Goal: Navigation & Orientation: Find specific page/section

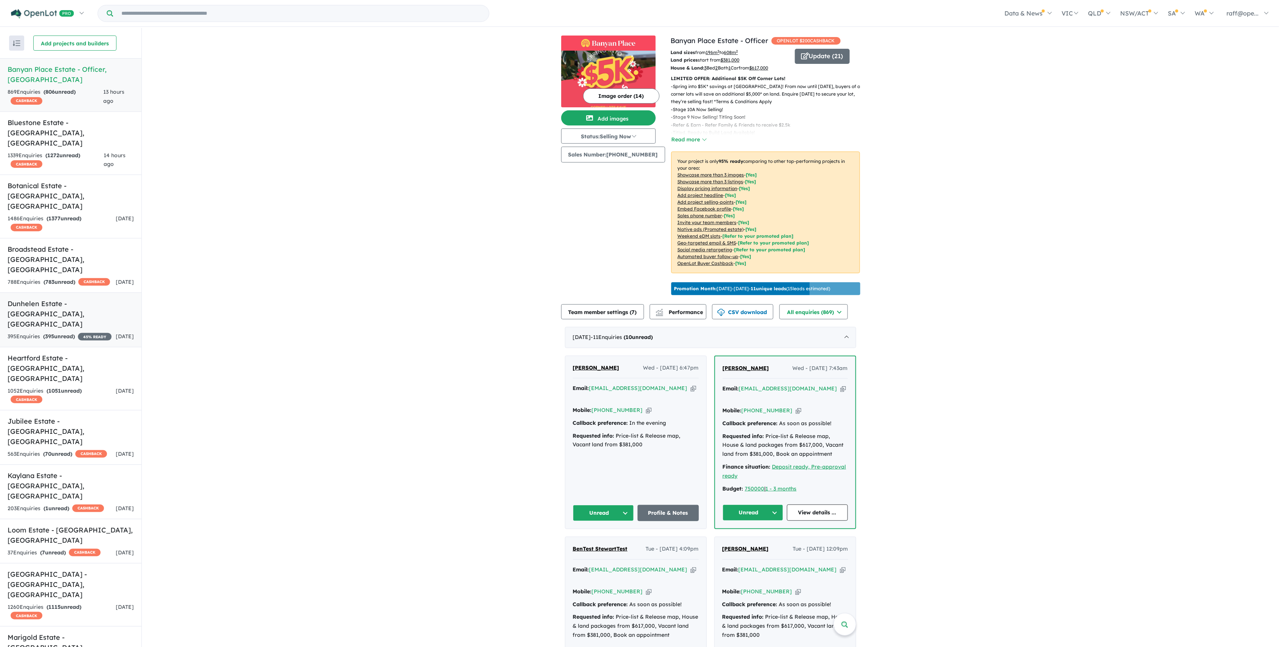
drag, startPoint x: 0, startPoint y: 0, endPoint x: 57, endPoint y: 260, distance: 266.5
click at [57, 332] on div "395 Enquir ies ( 395 unread) 45 % READY" at bounding box center [60, 336] width 104 height 9
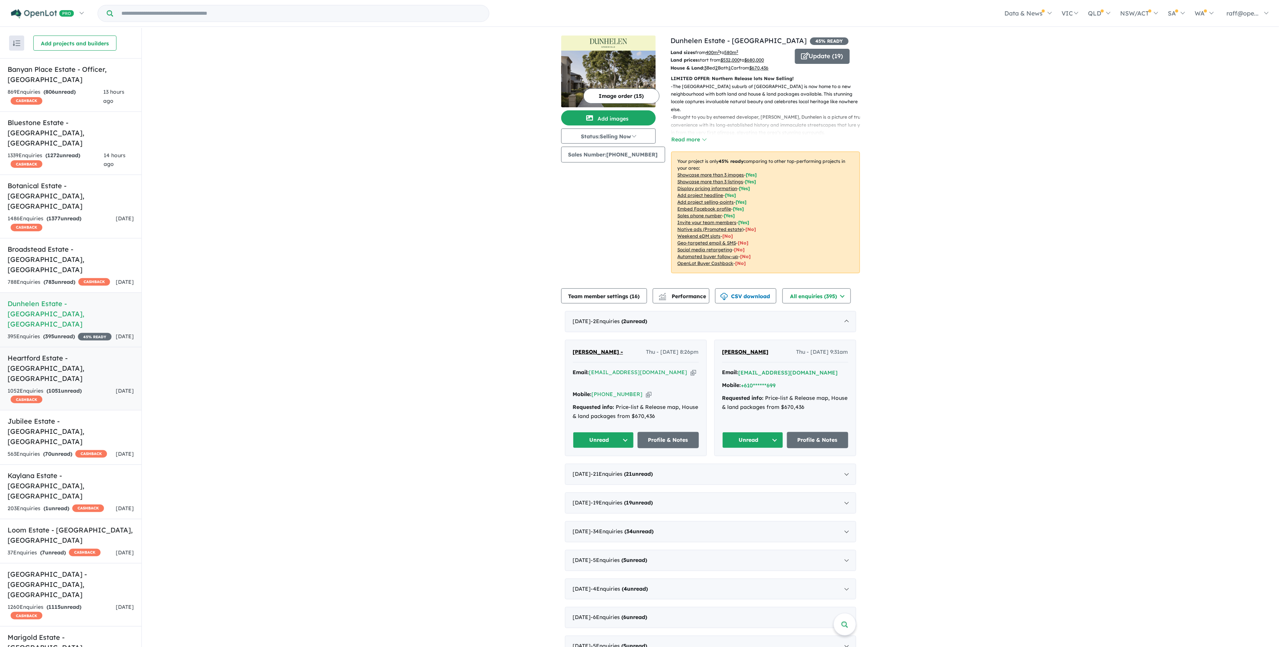
click at [48, 387] on div "1052 Enquir ies ( 1051 unread) CASHBACK" at bounding box center [62, 396] width 108 height 18
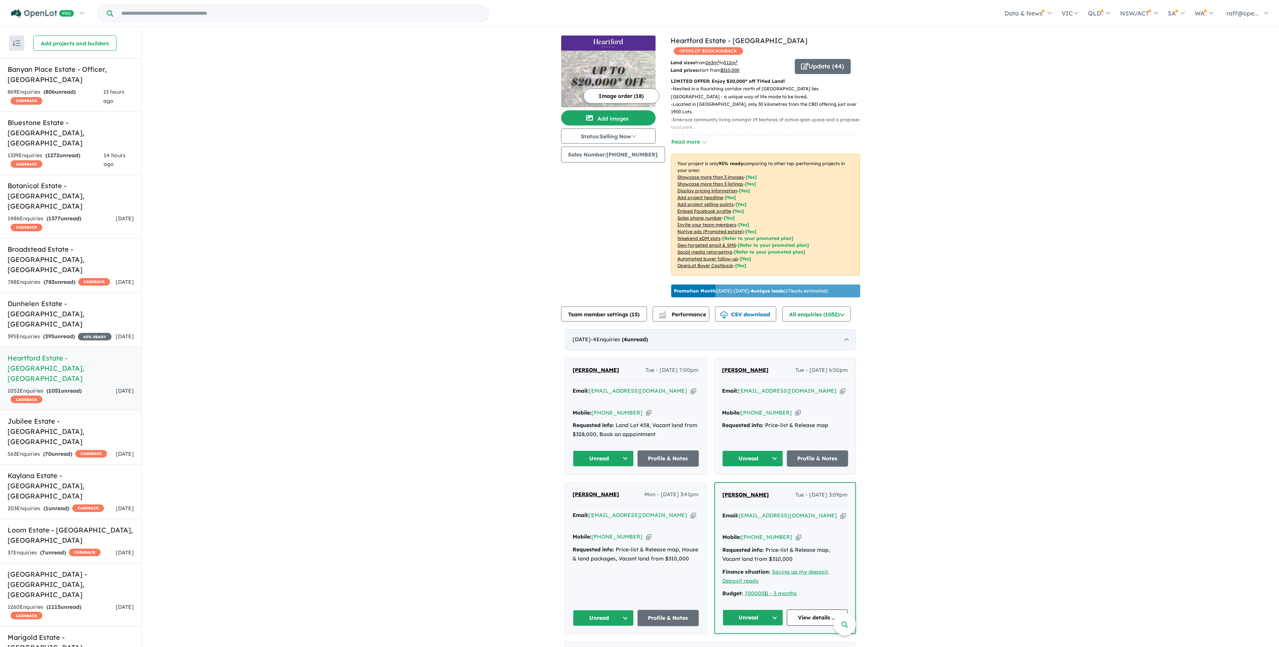
click at [824, 339] on div "[DATE] - 4 Enquir ies ( 4 unread)" at bounding box center [710, 339] width 291 height 21
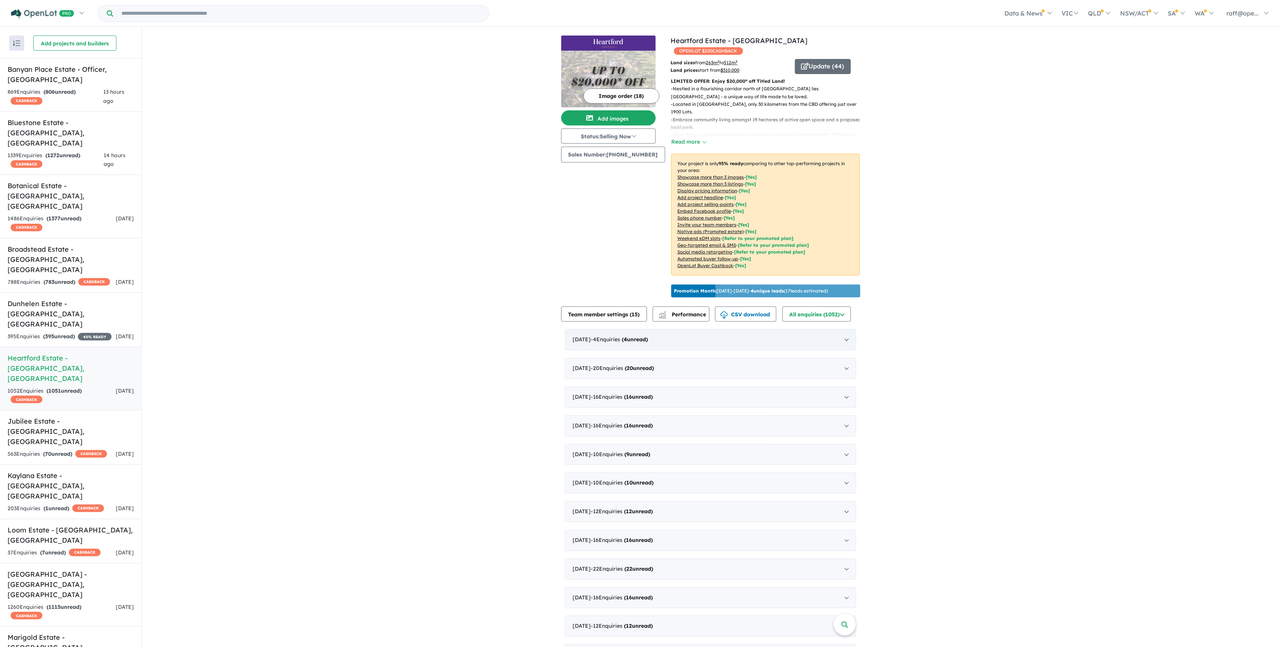
click at [711, 341] on div "[DATE] - 4 Enquir ies ( 4 unread)" at bounding box center [710, 339] width 291 height 21
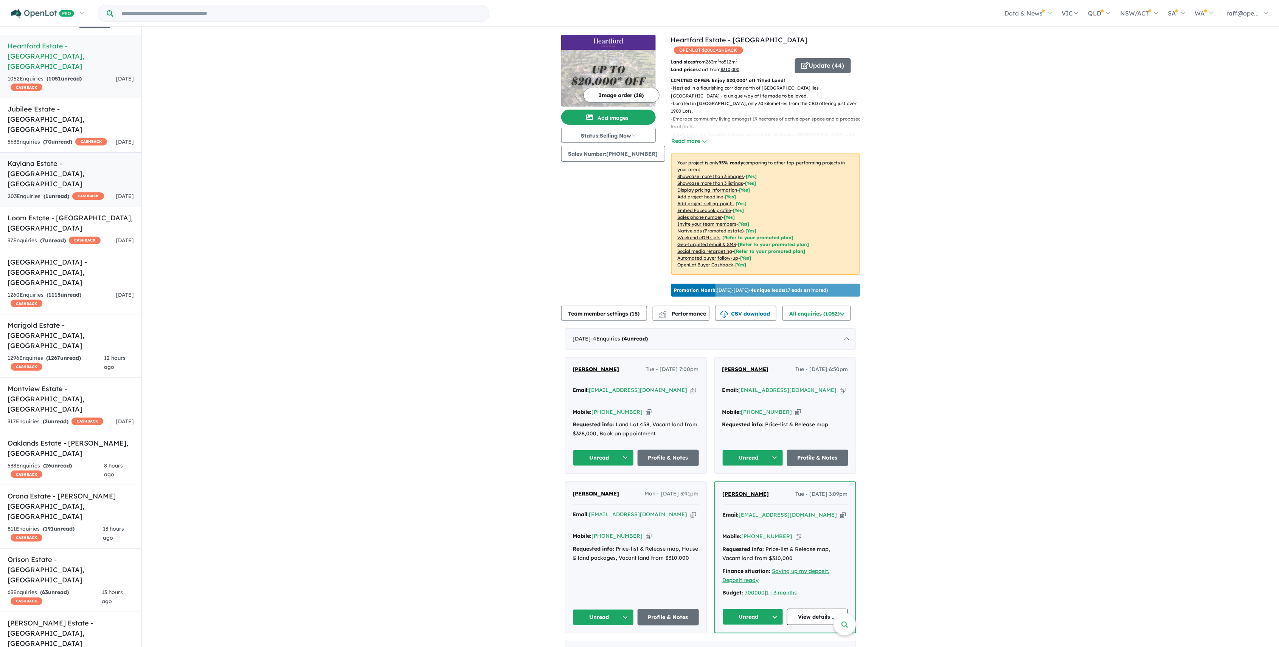
scroll to position [331, 0]
